Goal: Task Accomplishment & Management: Manage account settings

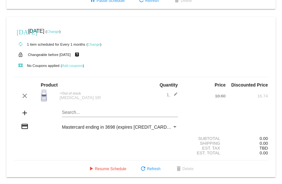
scroll to position [170, 0]
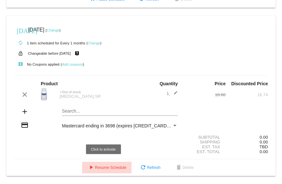
click at [99, 167] on span "play_arrow Resume Schedule" at bounding box center [106, 167] width 39 height 4
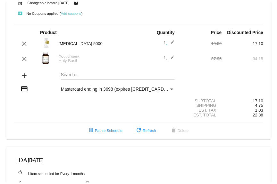
scroll to position [11, 0]
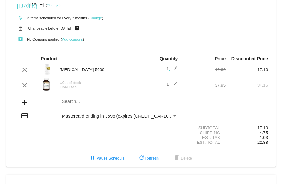
click at [44, 88] on img at bounding box center [47, 84] width 12 height 13
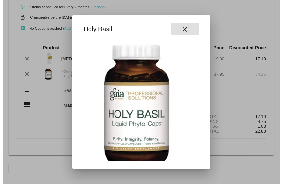
scroll to position [15, 0]
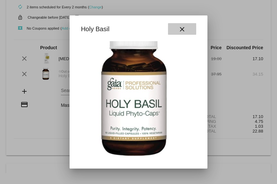
click at [185, 28] on mat-icon "close" at bounding box center [182, 29] width 8 height 8
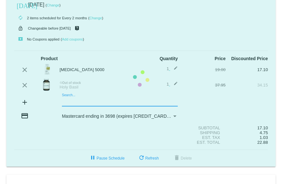
click at [79, 102] on mat-card "[DATE] [DATE] ( Change ) autorenew 2 items scheduled for Every 2 months ( Chang…" at bounding box center [140, 79] width 269 height 176
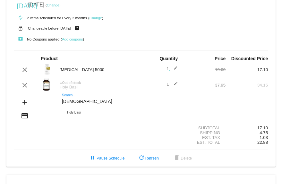
type input "[DEMOGRAPHIC_DATA]"
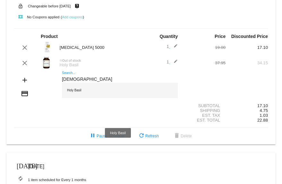
scroll to position [43, 0]
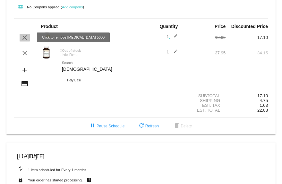
click at [26, 38] on mat-icon "clear" at bounding box center [25, 38] width 8 height 8
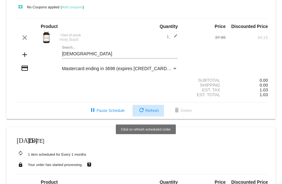
click at [149, 110] on span "refresh Refresh" at bounding box center [148, 110] width 21 height 4
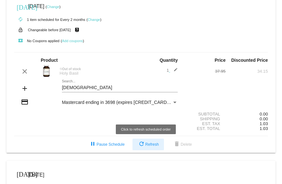
scroll to position [0, 0]
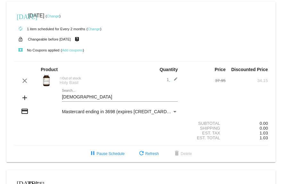
click at [98, 30] on link "Change" at bounding box center [94, 29] width 13 height 4
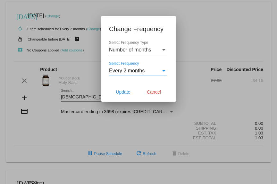
click at [165, 69] on div "Select Frequency" at bounding box center [164, 71] width 6 height 6
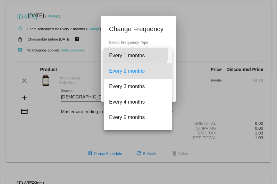
click at [116, 53] on span "Every 1 months" at bounding box center [138, 55] width 58 height 15
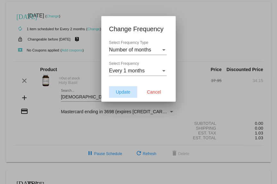
click at [120, 93] on span "Update" at bounding box center [123, 91] width 14 height 5
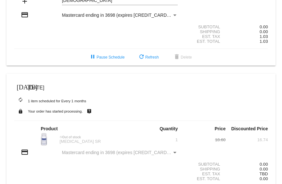
scroll to position [124, 0]
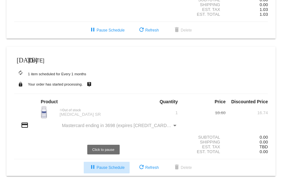
click at [100, 167] on span "pause Pause Schedule" at bounding box center [107, 167] width 36 height 4
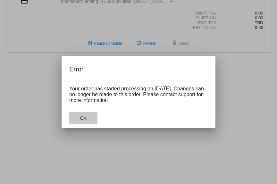
click at [84, 118] on span "OK" at bounding box center [83, 117] width 6 height 5
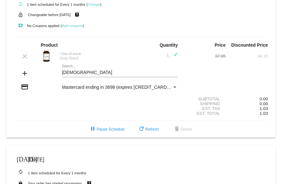
scroll to position [0, 0]
